Goal: Transaction & Acquisition: Purchase product/service

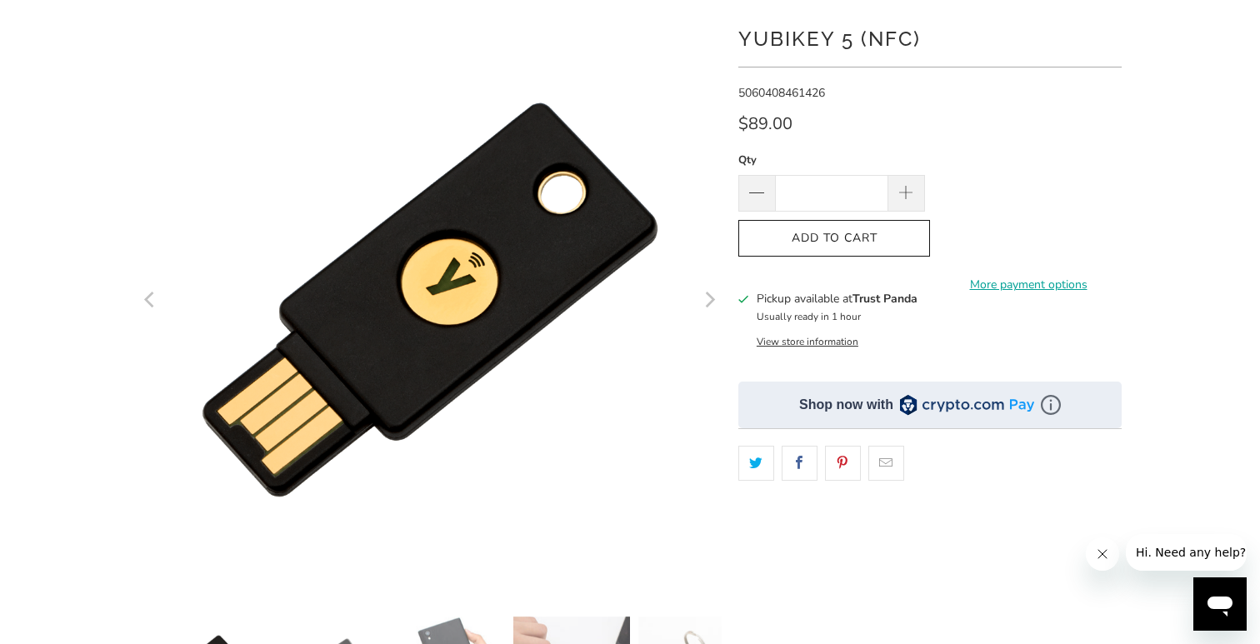
scroll to position [162, 0]
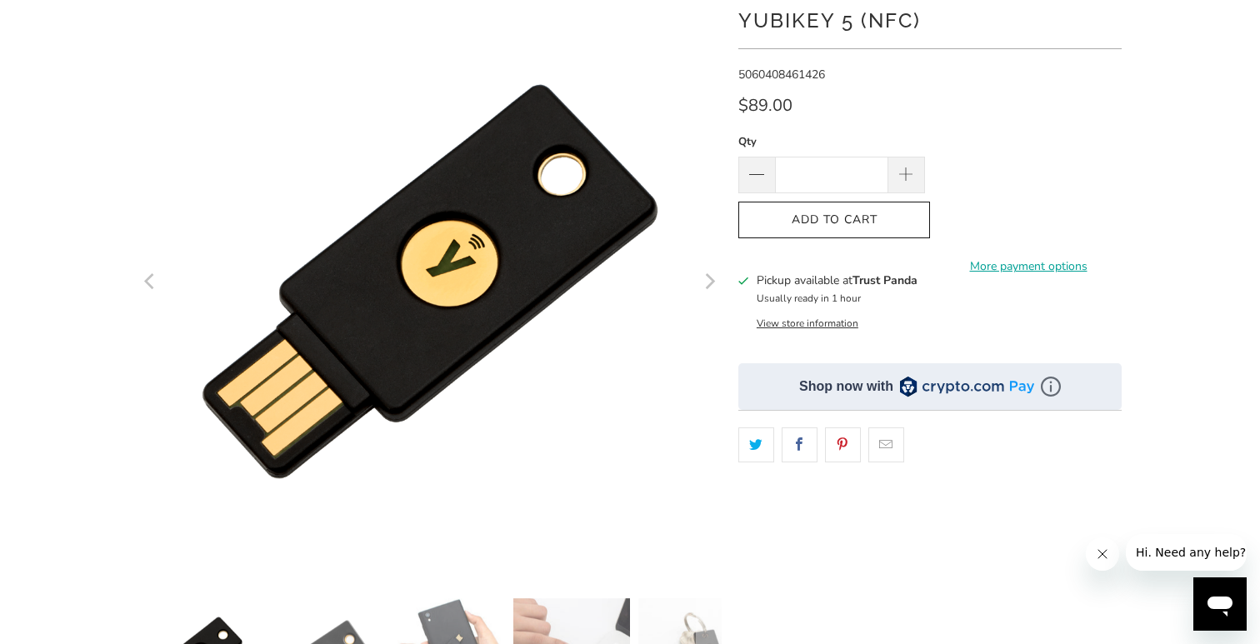
click at [709, 285] on icon "Next" at bounding box center [711, 281] width 10 height 16
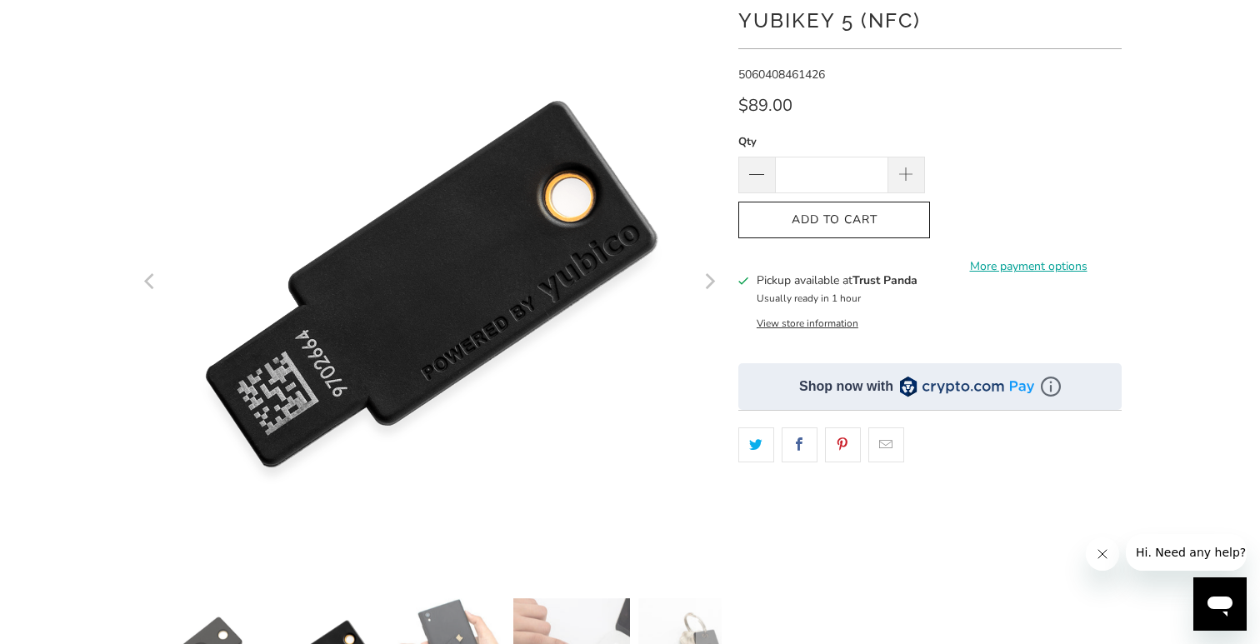
click at [709, 285] on icon "Next" at bounding box center [711, 281] width 10 height 16
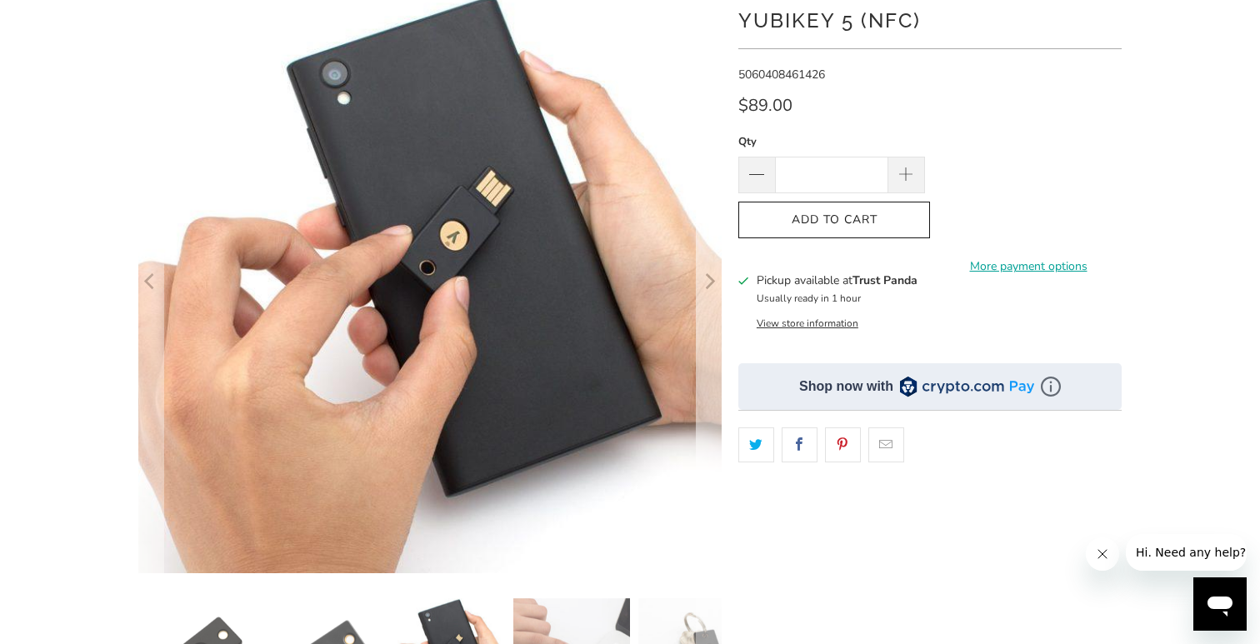
click at [709, 285] on icon "Next" at bounding box center [711, 281] width 10 height 16
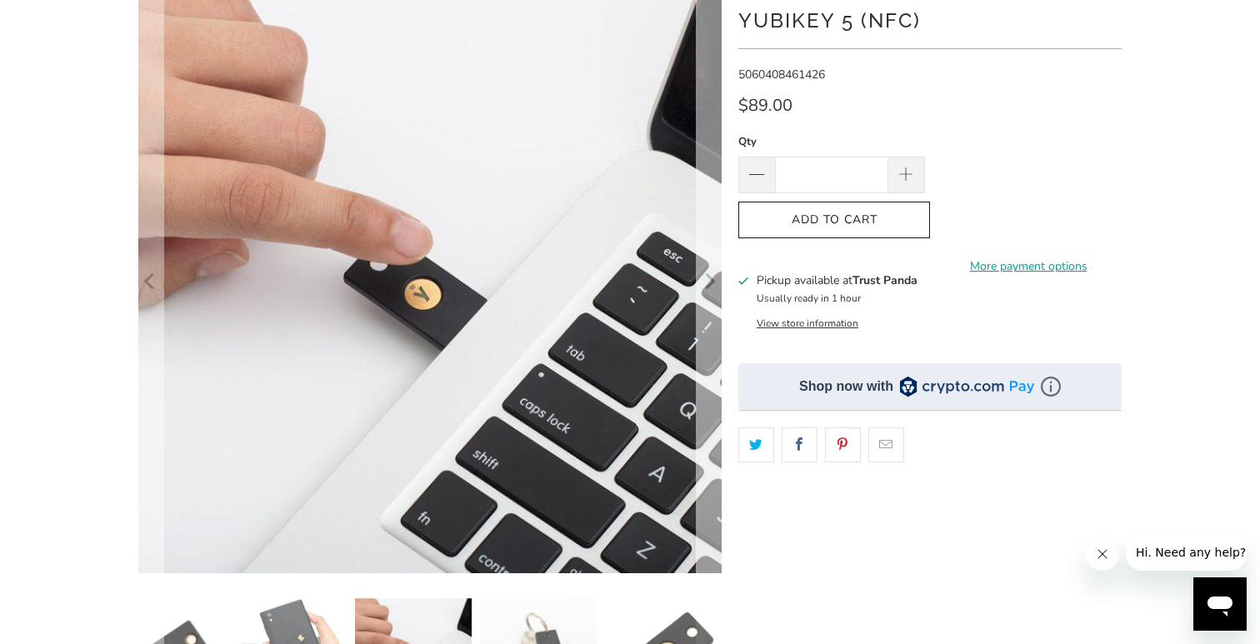
click at [709, 285] on icon "Next" at bounding box center [711, 281] width 10 height 16
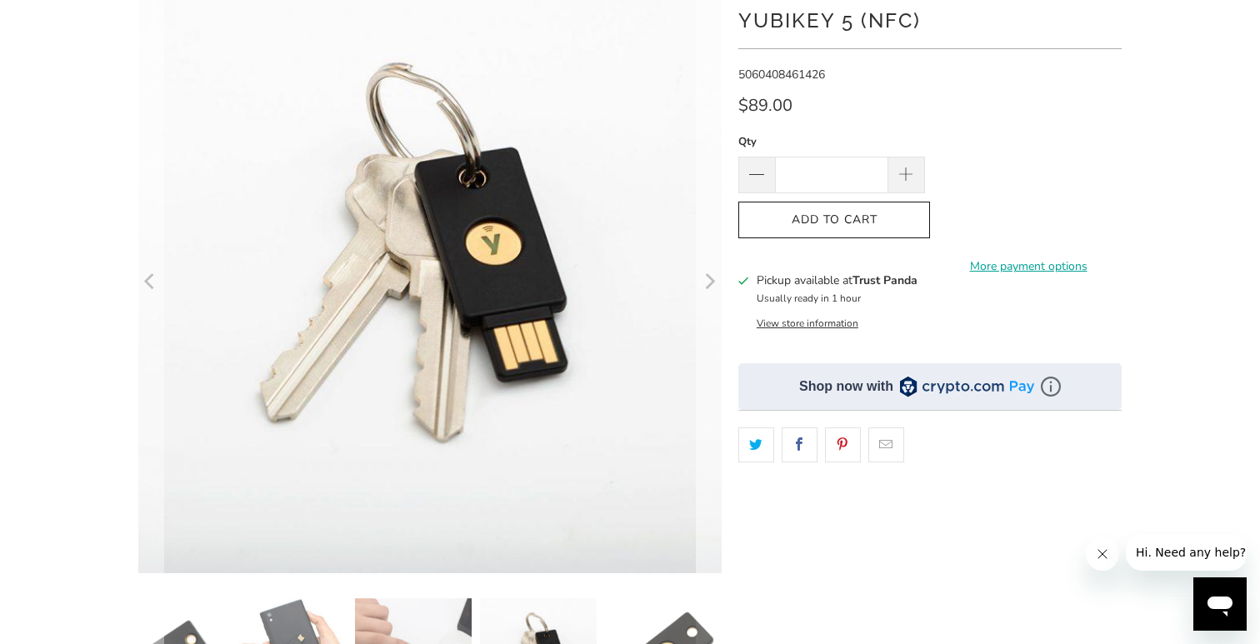
click at [709, 285] on icon "Next" at bounding box center [711, 281] width 10 height 16
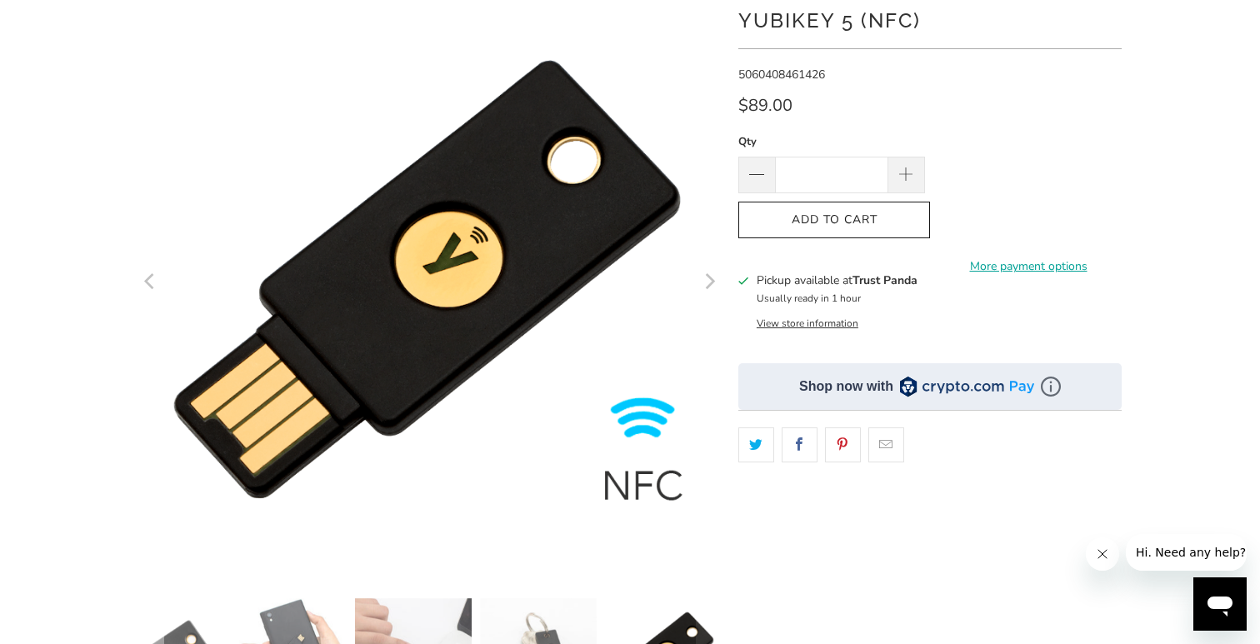
click at [709, 285] on icon "Next" at bounding box center [711, 281] width 10 height 16
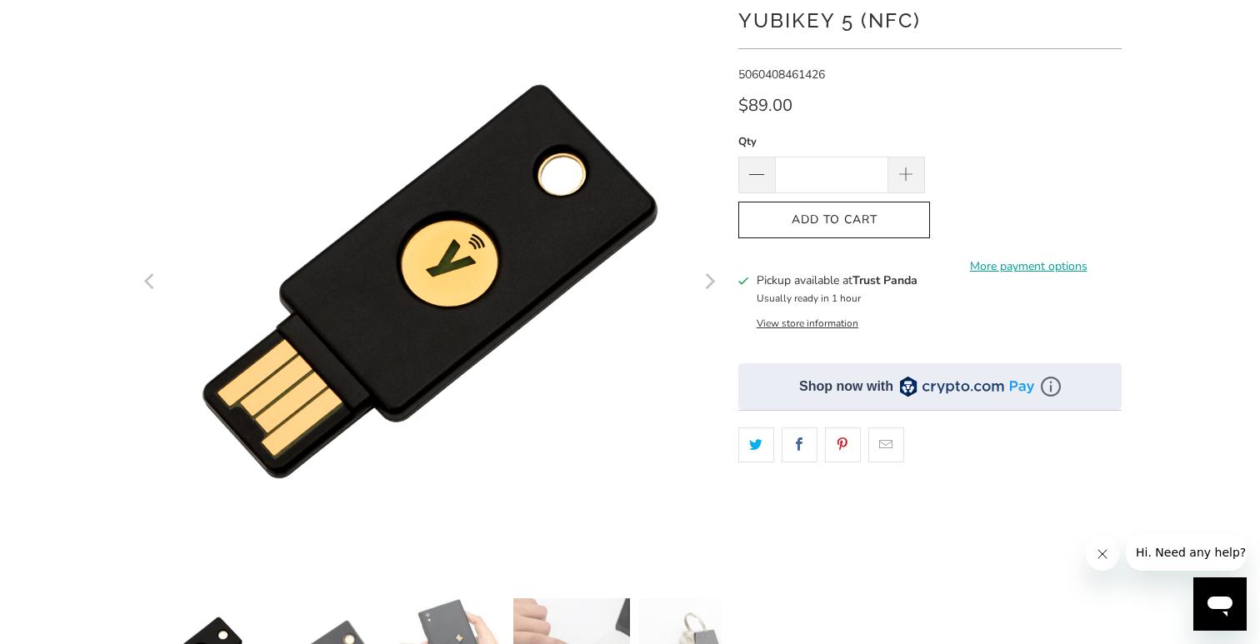
click at [709, 285] on icon "Next" at bounding box center [711, 281] width 10 height 16
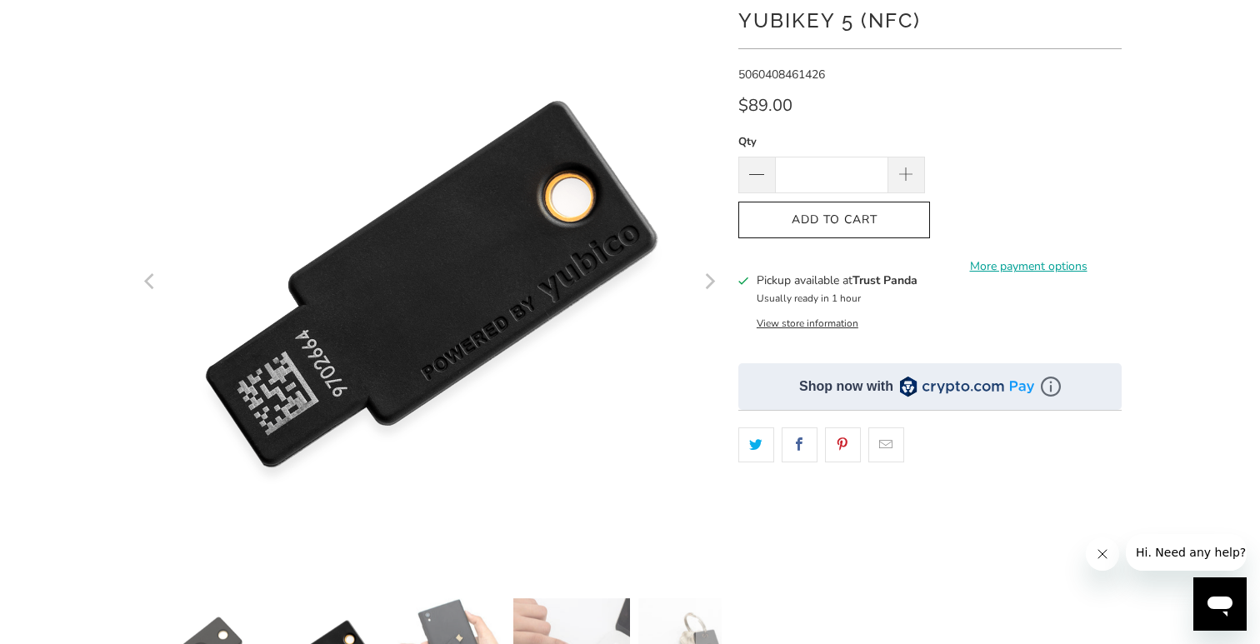
click at [709, 285] on icon "Next" at bounding box center [711, 281] width 10 height 16
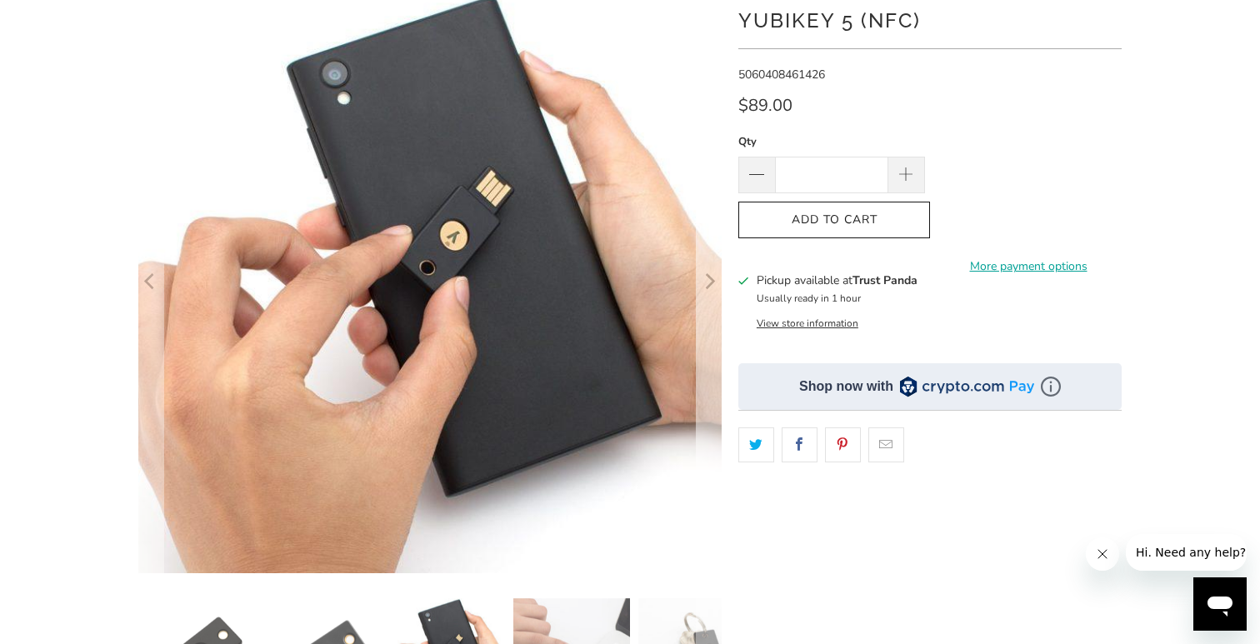
click at [709, 285] on icon "Next" at bounding box center [711, 281] width 10 height 16
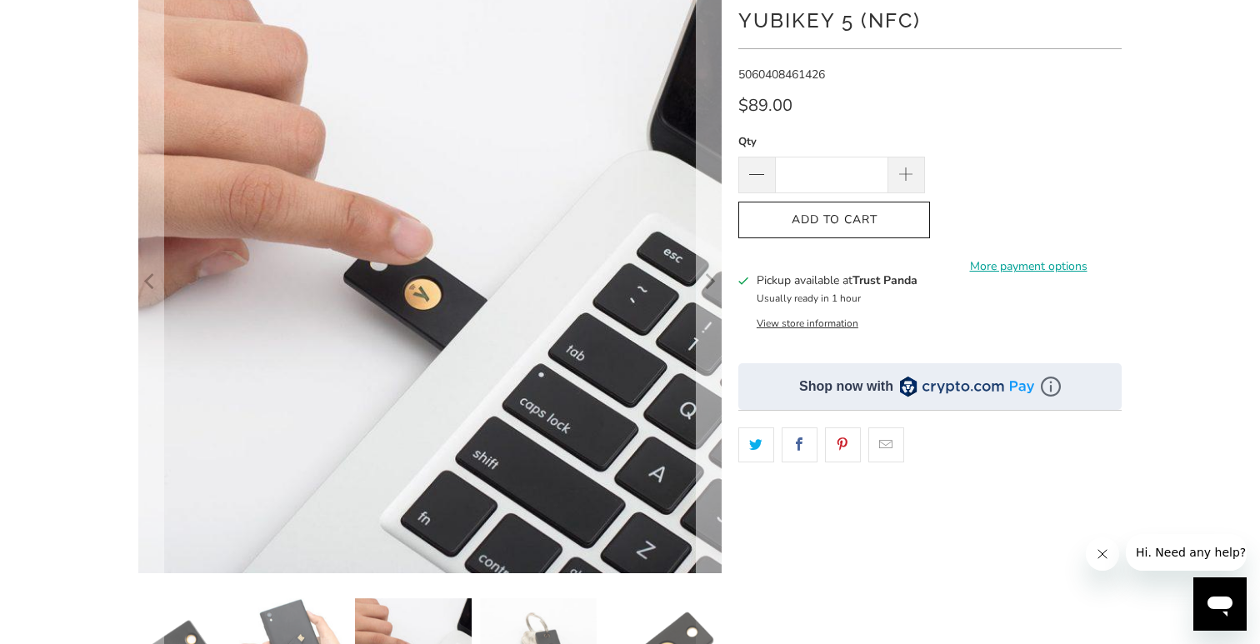
click at [709, 285] on icon "Next" at bounding box center [711, 281] width 10 height 16
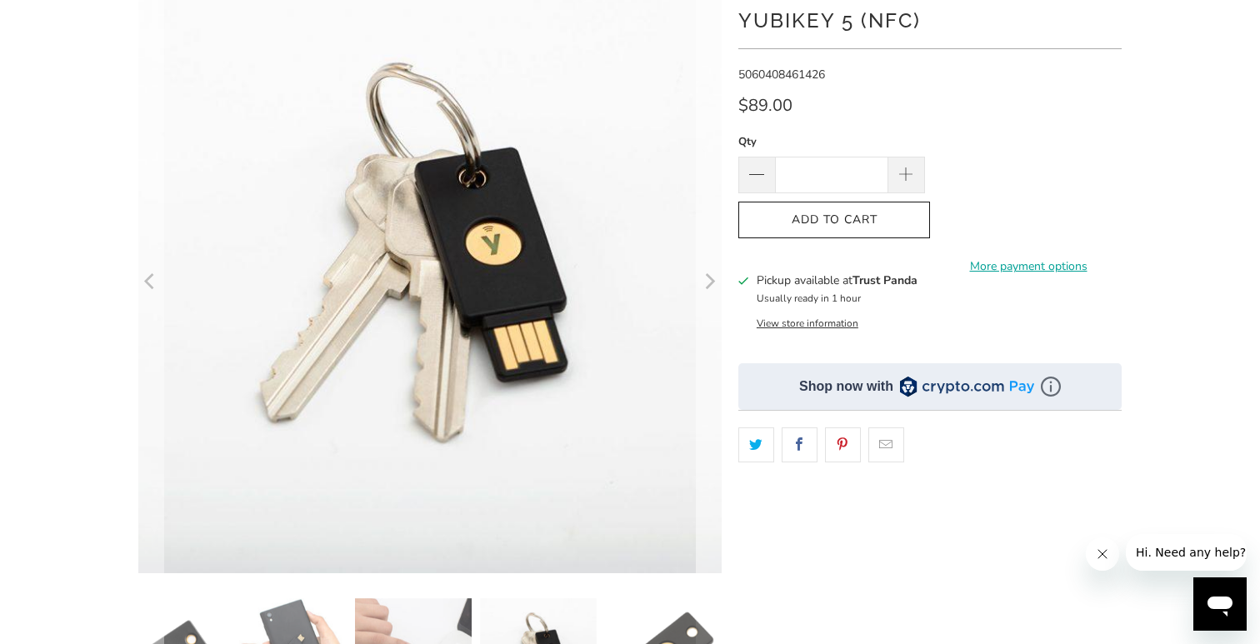
click at [709, 285] on icon "Next" at bounding box center [711, 281] width 10 height 16
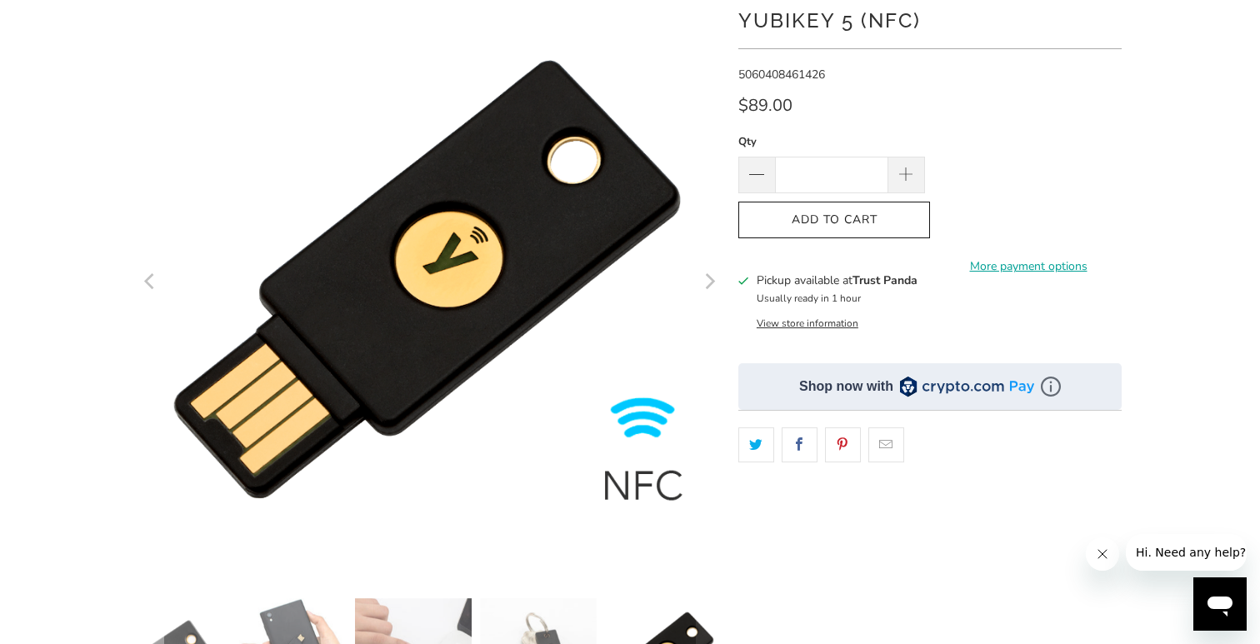
click at [150, 277] on icon "Previous" at bounding box center [149, 281] width 10 height 16
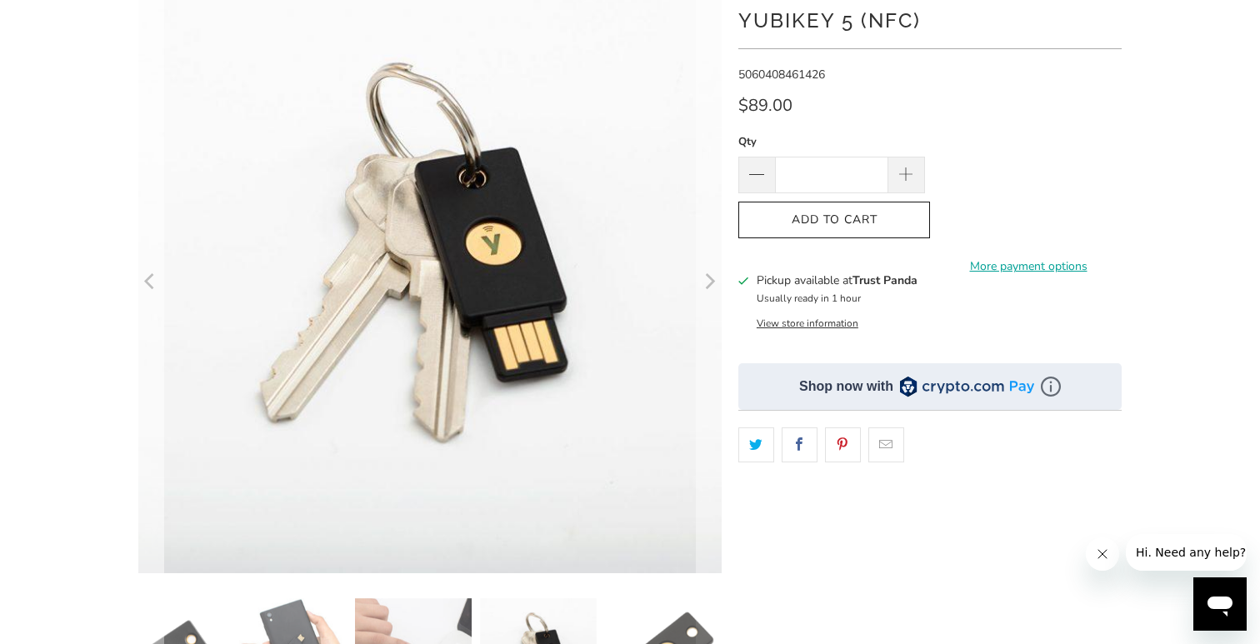
click at [150, 277] on icon "Previous" at bounding box center [149, 281] width 10 height 16
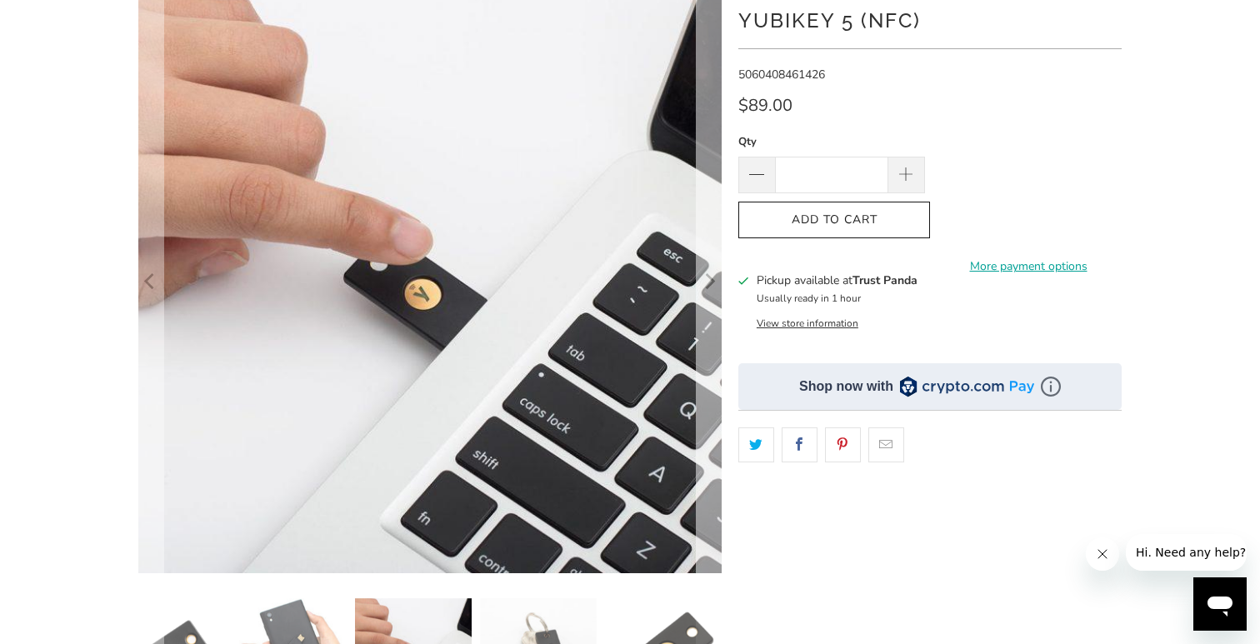
click at [712, 283] on icon "Next" at bounding box center [711, 281] width 10 height 16
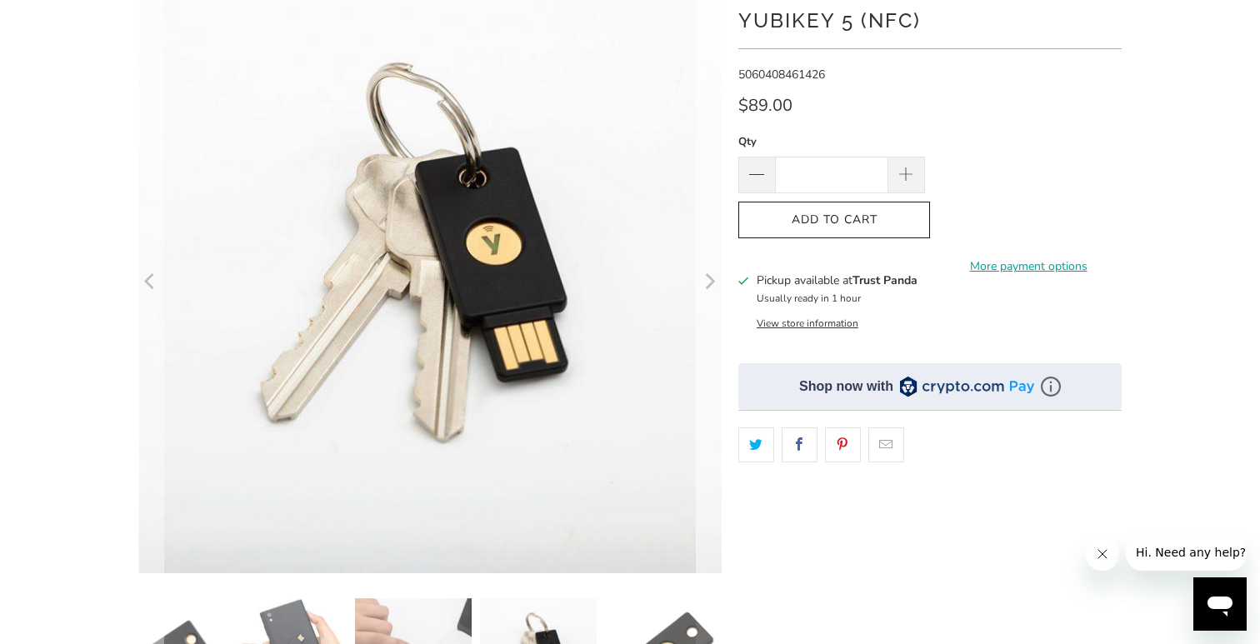
click at [712, 283] on icon "Next" at bounding box center [711, 281] width 10 height 16
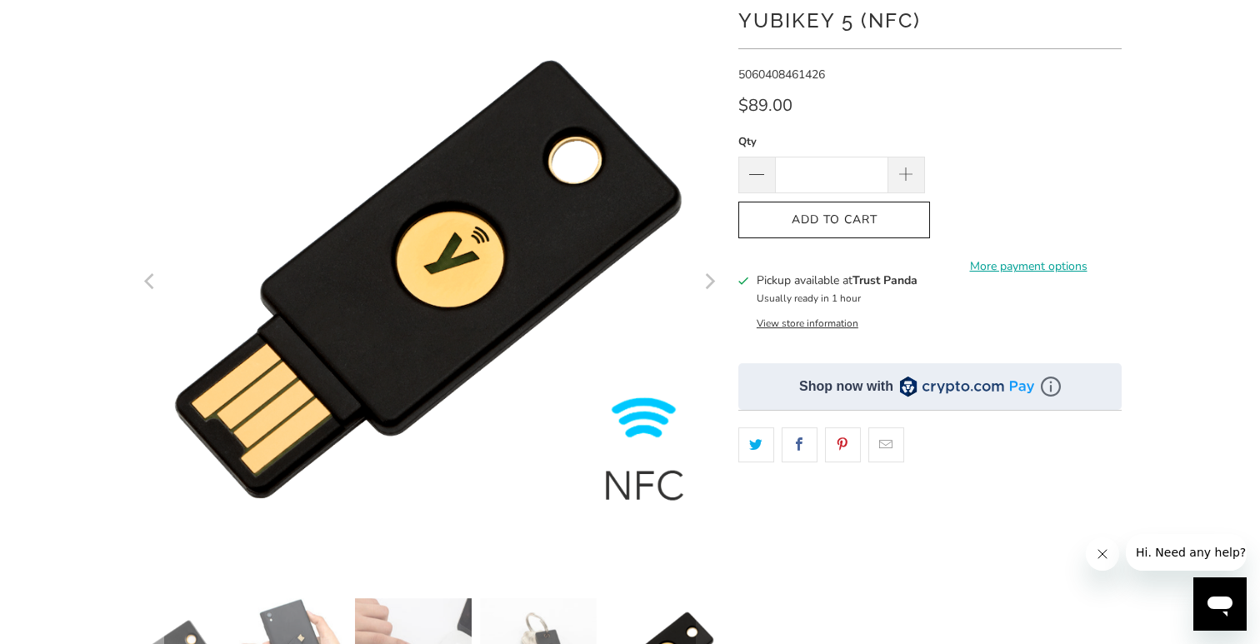
click at [712, 283] on icon "Next" at bounding box center [711, 281] width 10 height 16
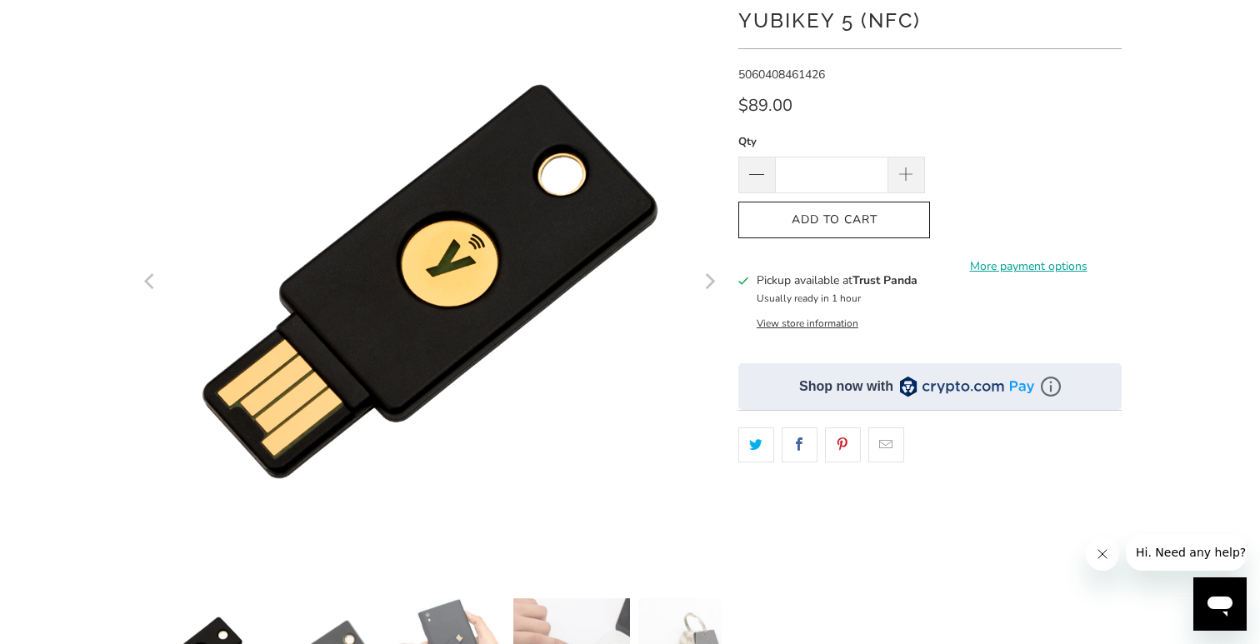
click at [712, 283] on icon "Next" at bounding box center [711, 281] width 10 height 16
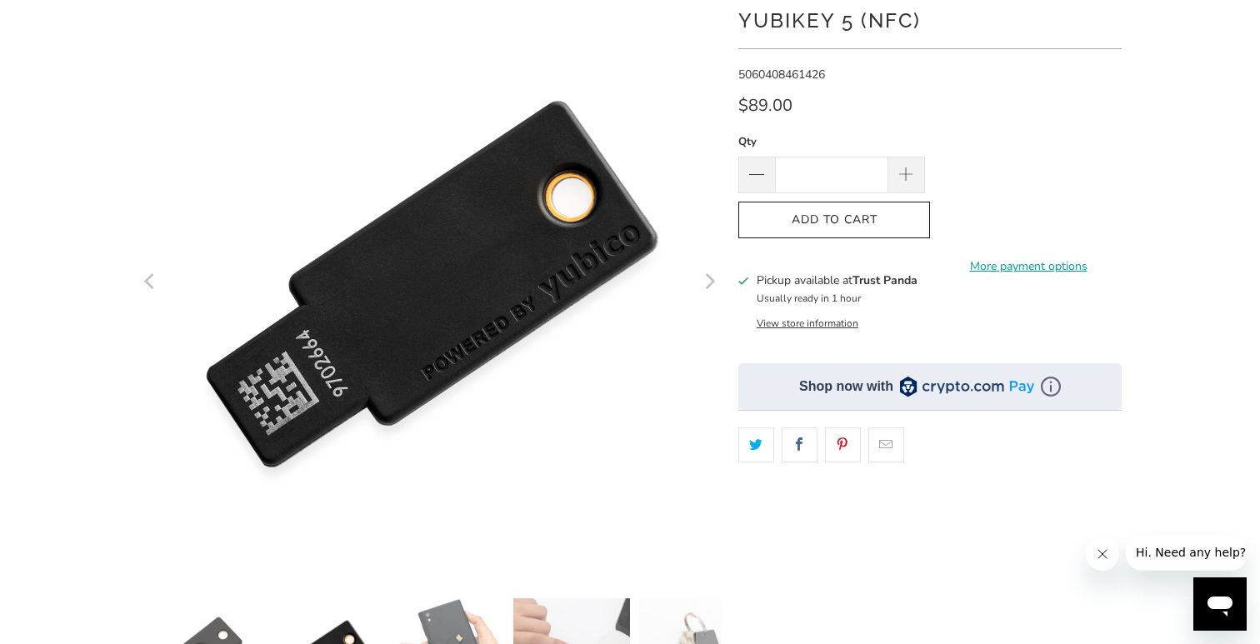
click at [712, 283] on icon "Next" at bounding box center [711, 281] width 10 height 16
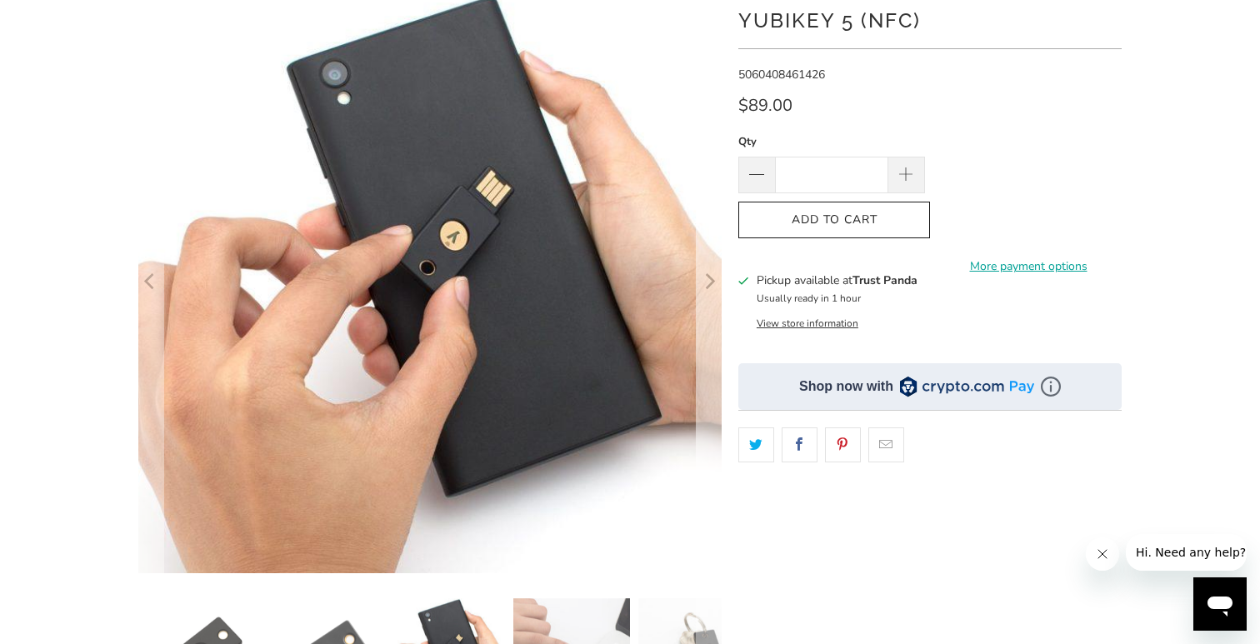
click at [712, 283] on icon "Next" at bounding box center [711, 281] width 10 height 16
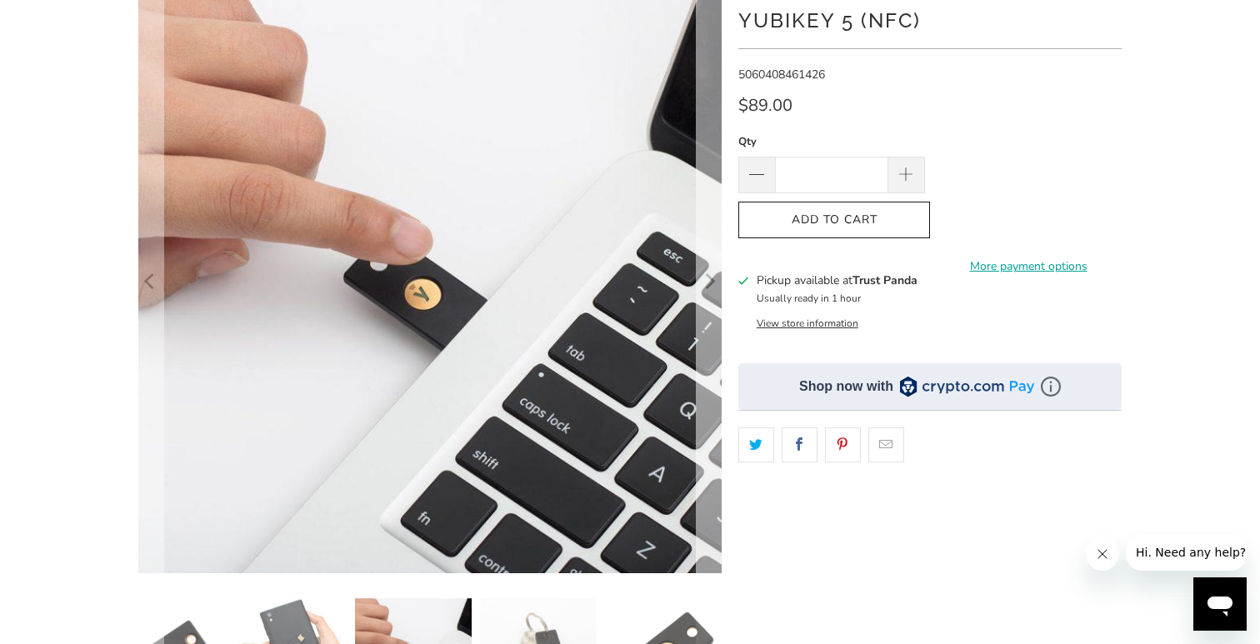
click at [712, 283] on icon "Next" at bounding box center [711, 281] width 10 height 16
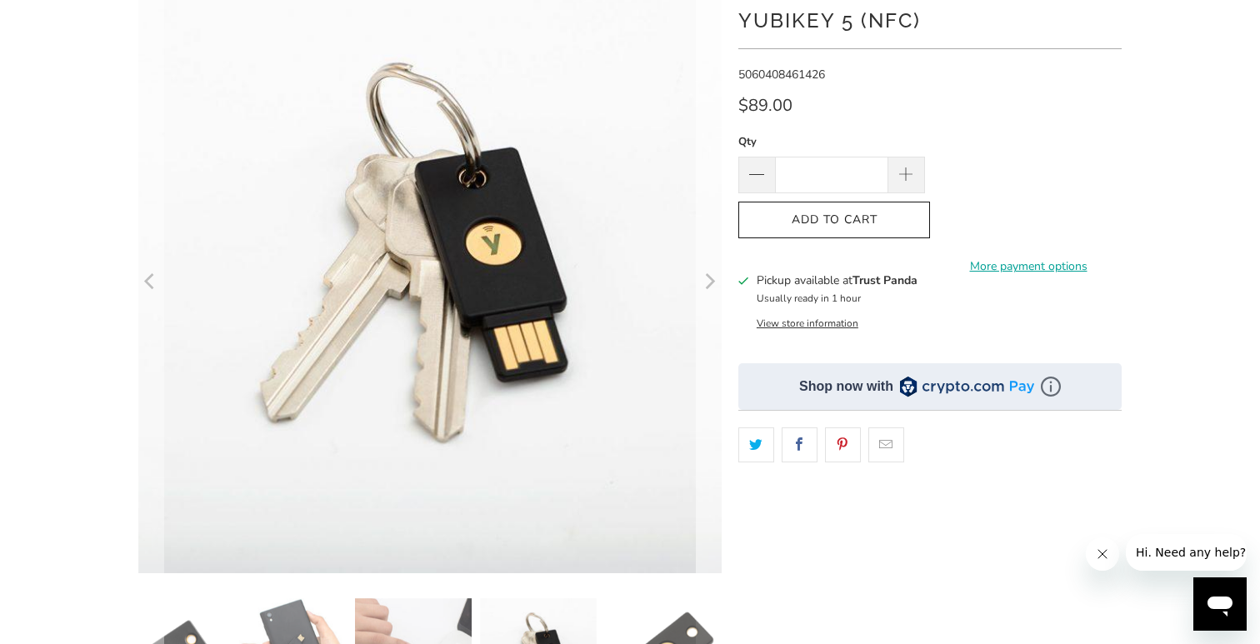
click at [712, 283] on icon "Next" at bounding box center [711, 281] width 10 height 16
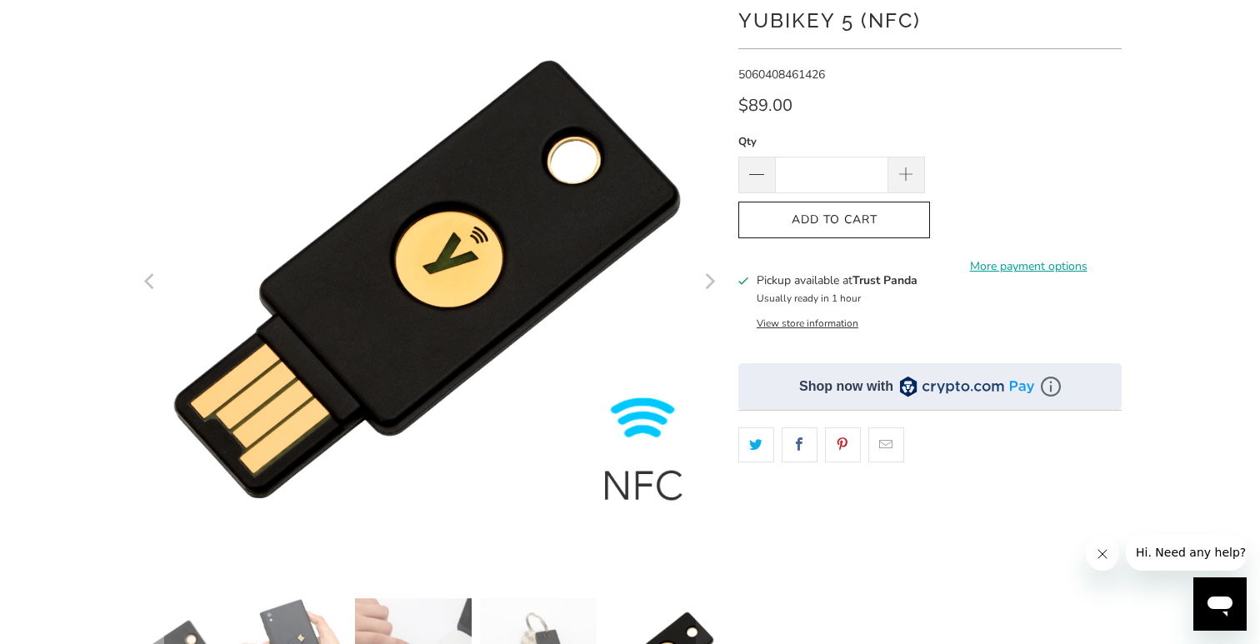
click at [712, 283] on icon "Next" at bounding box center [711, 281] width 10 height 16
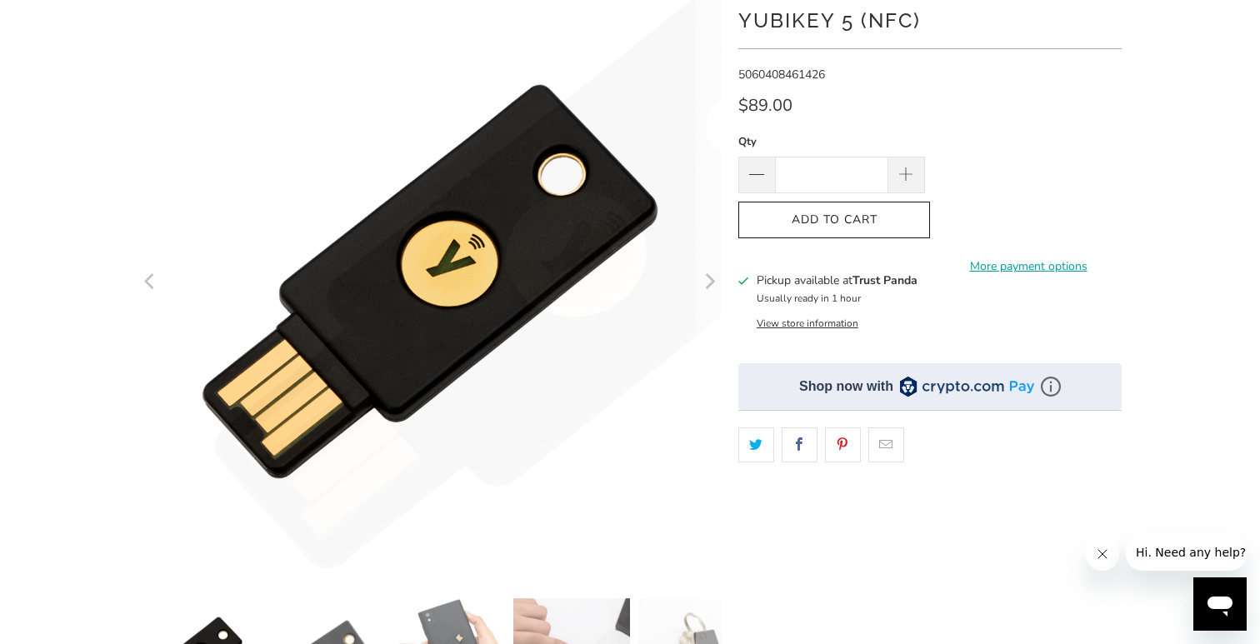
click at [135, 294] on div at bounding box center [630, 410] width 1000 height 841
click at [138, 283] on button "Previous" at bounding box center [151, 282] width 27 height 584
